Goal: Information Seeking & Learning: Check status

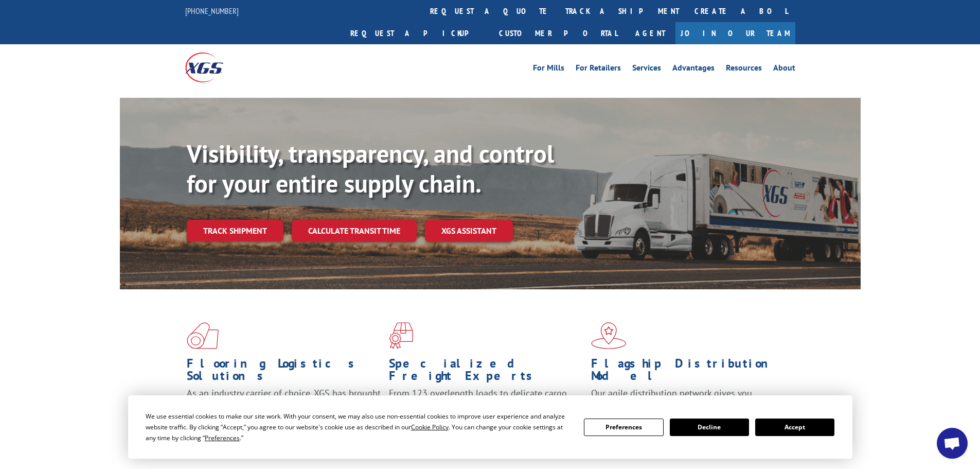
click at [798, 428] on button "Accept" at bounding box center [794, 426] width 79 height 17
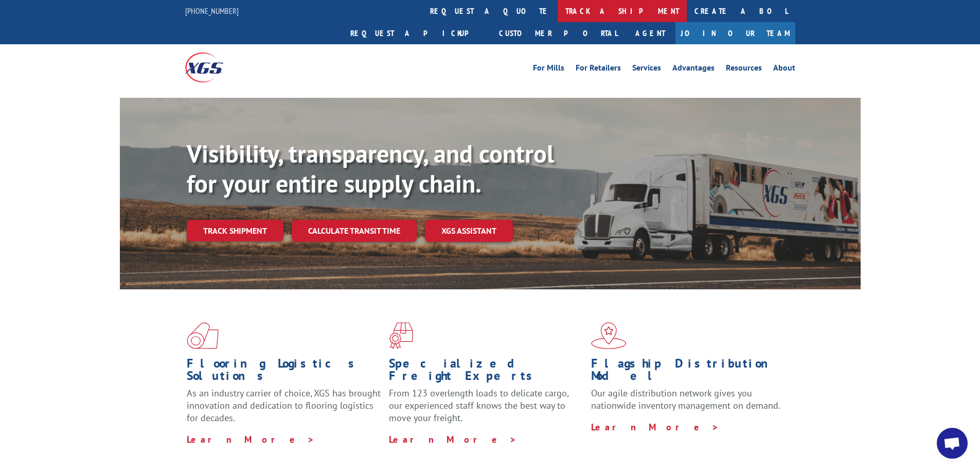
click at [558, 5] on link "track a shipment" at bounding box center [622, 11] width 129 height 22
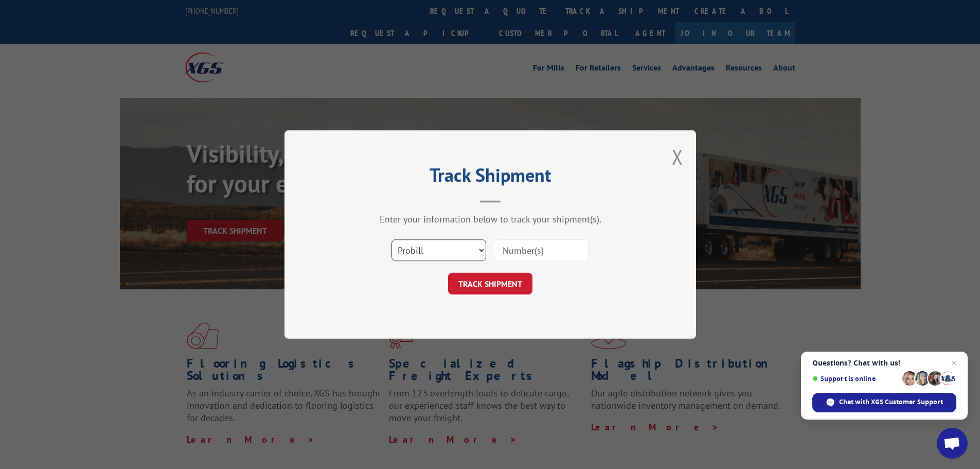
click at [432, 244] on select "Select category... Probill BOL PO" at bounding box center [438, 250] width 95 height 22
select select "bol"
click at [391, 239] on select "Select category... Probill BOL PO" at bounding box center [438, 250] width 95 height 22
click at [526, 250] on input at bounding box center [541, 250] width 95 height 22
paste input "7001316"
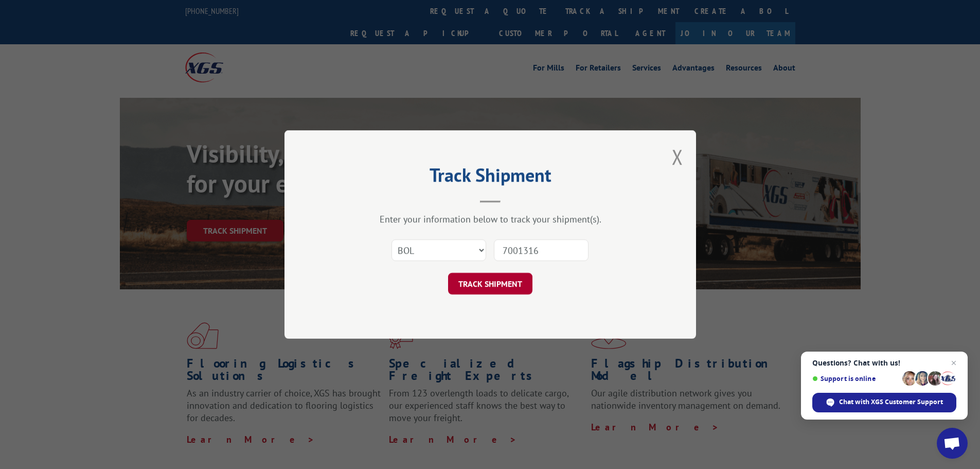
type input "7001316"
click at [473, 284] on button "TRACK SHIPMENT" at bounding box center [490, 284] width 84 height 22
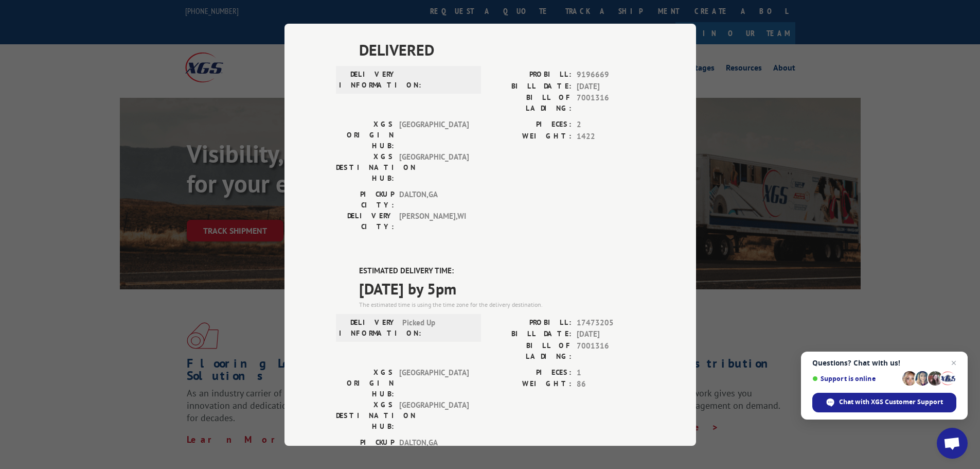
scroll to position [309, 0]
